Goal: Task Accomplishment & Management: Manage account settings

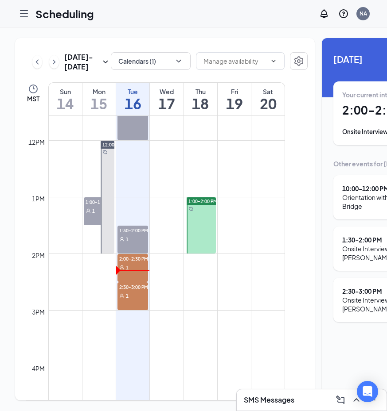
scroll to position [657, 0]
click at [133, 262] on span "2:00-2:30 PM" at bounding box center [132, 257] width 31 height 9
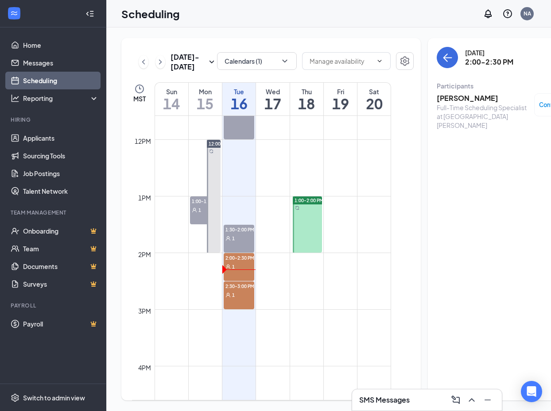
click at [393, 105] on span "Confirmed" at bounding box center [554, 105] width 30 height 9
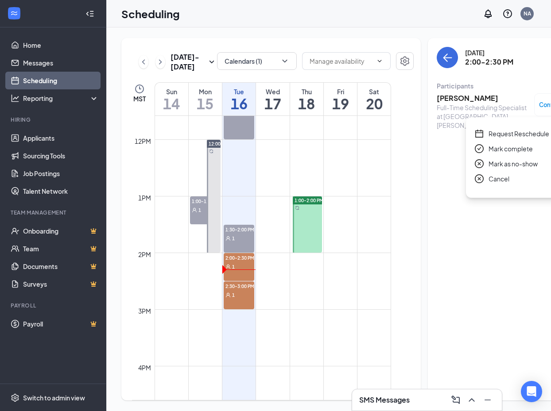
click at [393, 161] on span "Mark as no-show" at bounding box center [512, 164] width 49 height 10
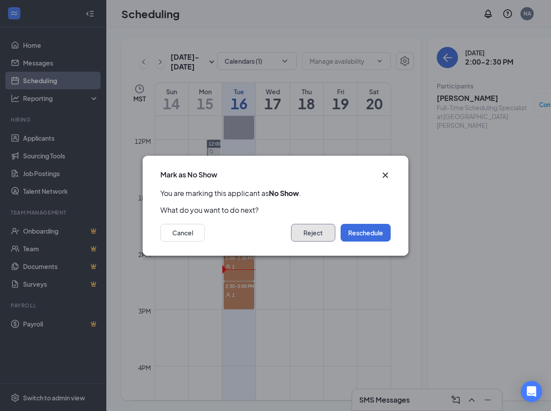
click at [321, 231] on button "Reject" at bounding box center [313, 233] width 44 height 18
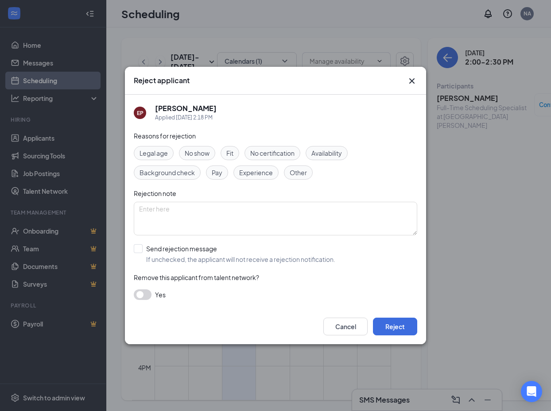
drag, startPoint x: 201, startPoint y: 152, endPoint x: 210, endPoint y: 178, distance: 27.7
click at [201, 152] on span "No show" at bounding box center [197, 153] width 25 height 10
click at [393, 326] on button "Reject" at bounding box center [395, 327] width 44 height 18
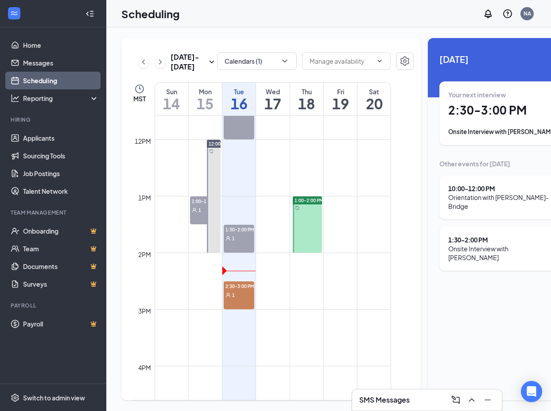
click at [41, 81] on link "Scheduling" at bounding box center [61, 81] width 76 height 18
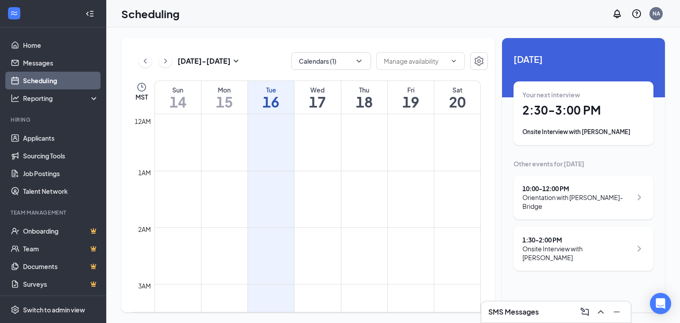
scroll to position [701, 0]
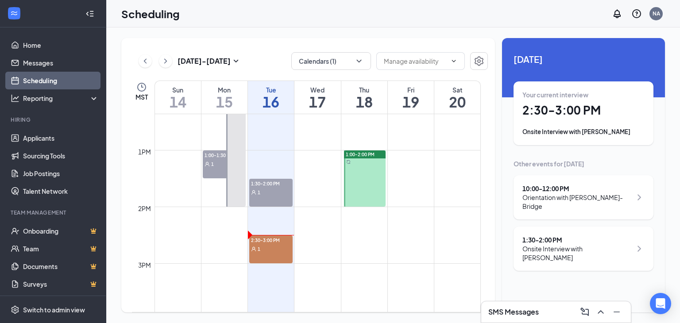
click at [273, 244] on span "2:30-3:00 PM" at bounding box center [270, 240] width 43 height 9
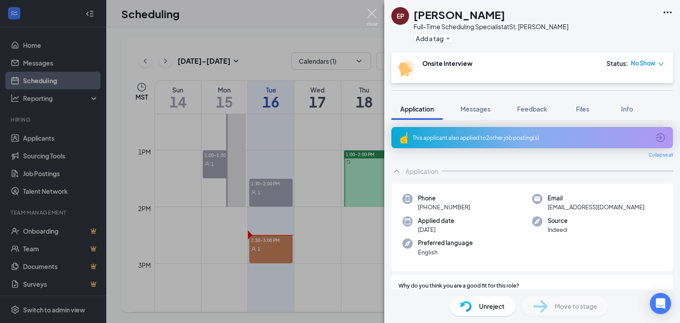
click at [374, 11] on img at bounding box center [372, 17] width 11 height 17
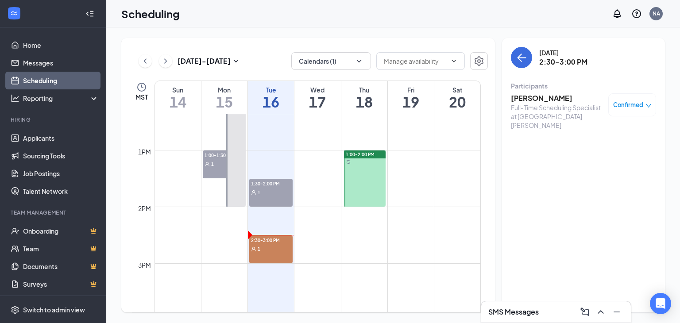
click at [261, 248] on div "1" at bounding box center [270, 248] width 43 height 9
click at [534, 95] on h3 "[PERSON_NAME]" at bounding box center [557, 98] width 93 height 10
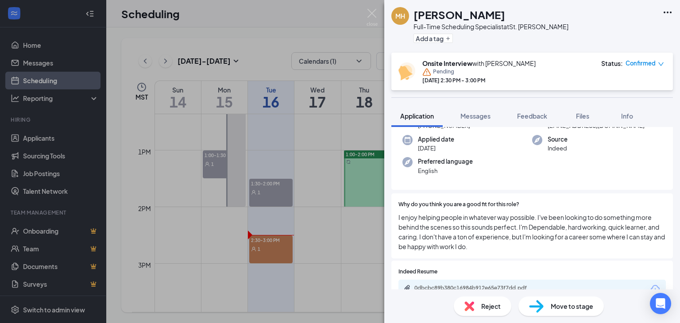
scroll to position [89, 0]
